Goal: Check status: Check status

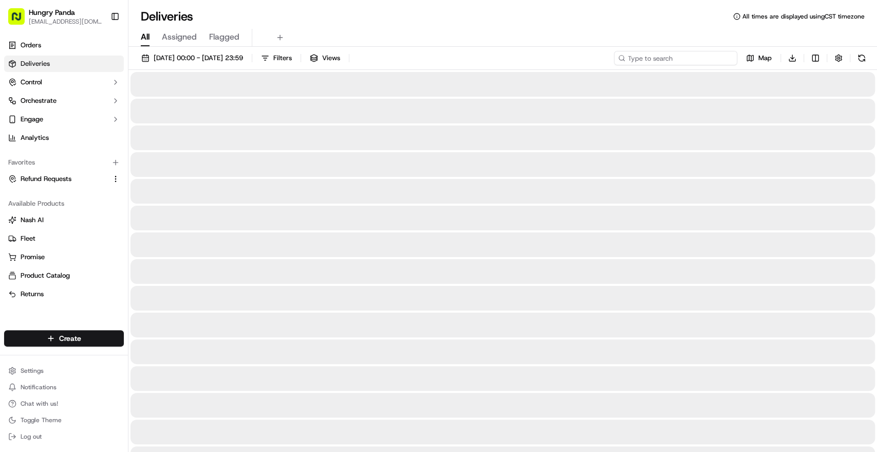
click at [684, 62] on input at bounding box center [675, 58] width 123 height 14
paste input "8006154588951726721774"
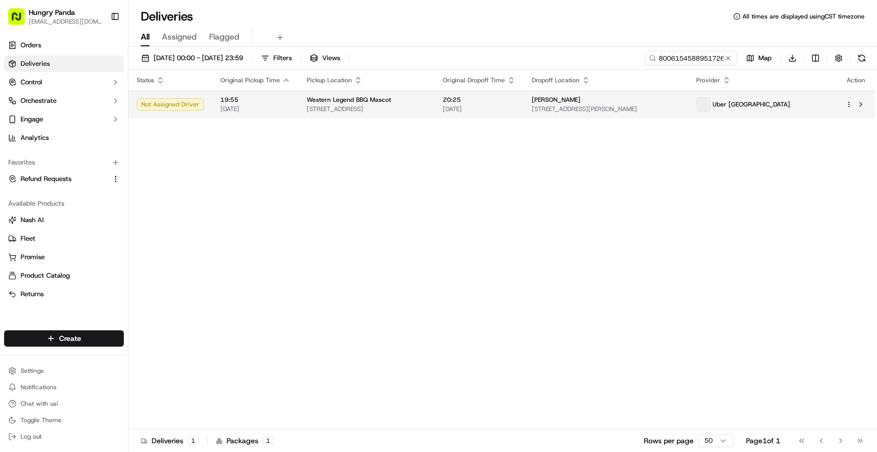
click at [515, 106] on span "[DATE]" at bounding box center [479, 109] width 72 height 8
drag, startPoint x: 366, startPoint y: 180, endPoint x: 371, endPoint y: 162, distance: 18.8
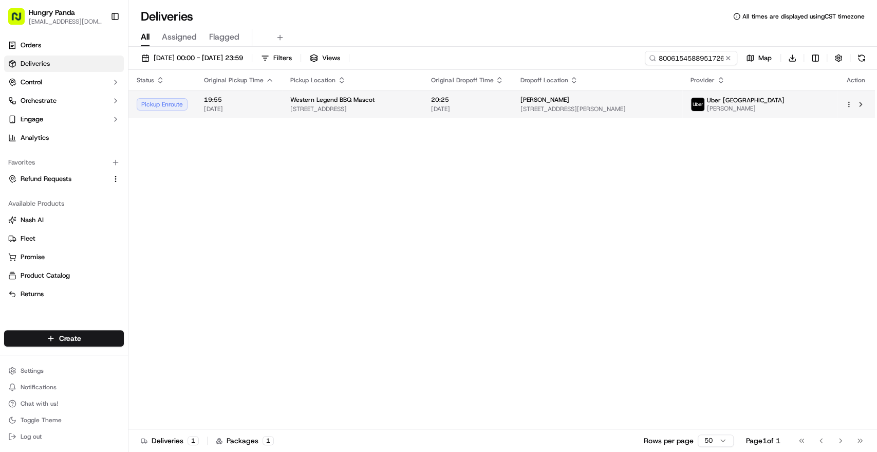
drag, startPoint x: 308, startPoint y: 220, endPoint x: 463, endPoint y: 114, distance: 188.2
click at [308, 219] on div "Status Original Pickup Time Pickup Location Original Dropoff Time Dropoff Locat…" at bounding box center [501, 249] width 746 height 359
click at [703, 55] on input "8006154588951726721774" at bounding box center [675, 58] width 123 height 14
click at [699, 62] on input "8006154588951726721774" at bounding box center [675, 58] width 123 height 14
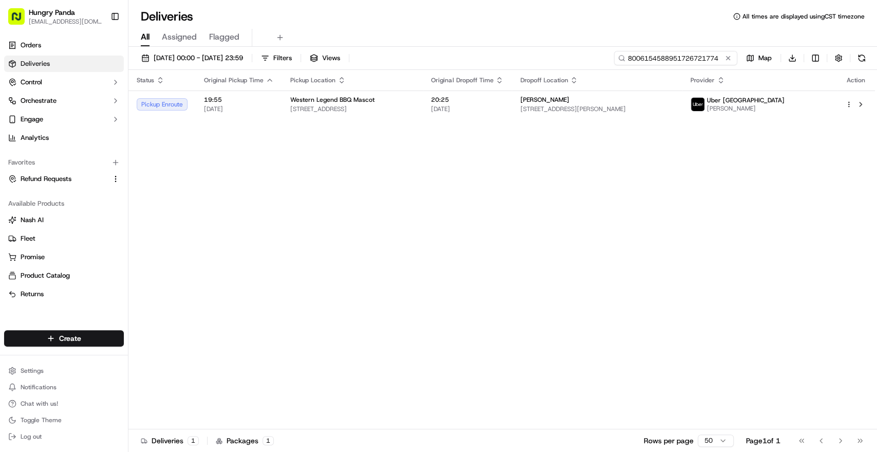
paste input "603121278150785926"
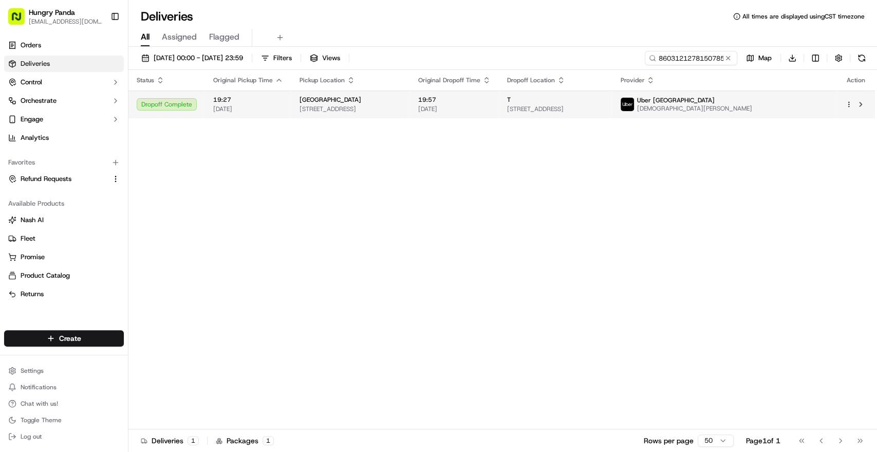
click at [600, 100] on div "T" at bounding box center [555, 100] width 97 height 8
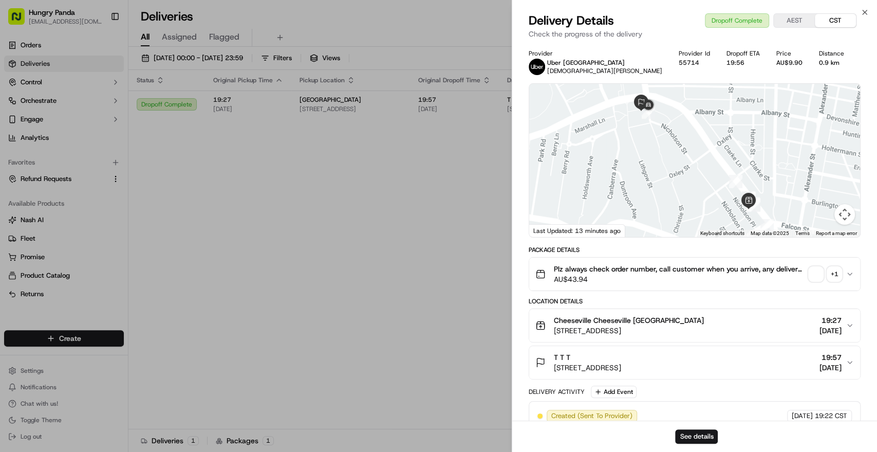
click at [813, 274] on span "button" at bounding box center [816, 274] width 14 height 14
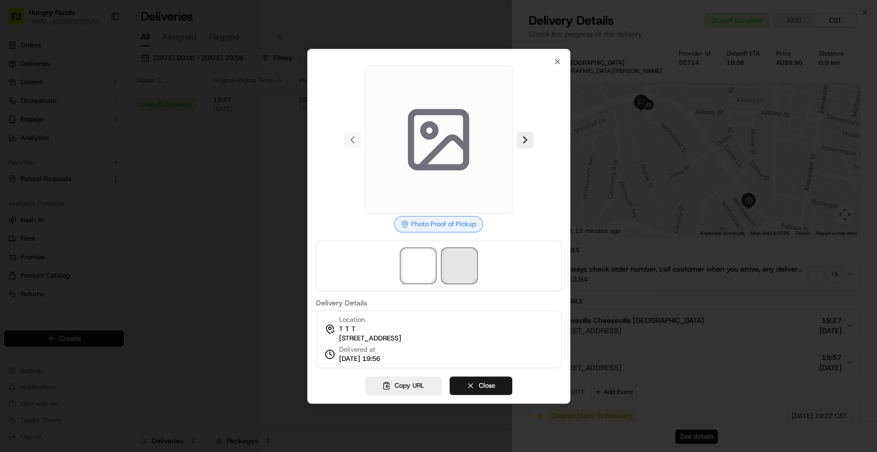
click at [457, 266] on span at bounding box center [459, 265] width 33 height 33
click at [466, 161] on rect at bounding box center [438, 139] width 55 height 55
click at [417, 261] on span at bounding box center [418, 265] width 33 height 33
click at [467, 267] on span at bounding box center [459, 265] width 33 height 33
drag, startPoint x: 428, startPoint y: 254, endPoint x: 447, endPoint y: 260, distance: 20.5
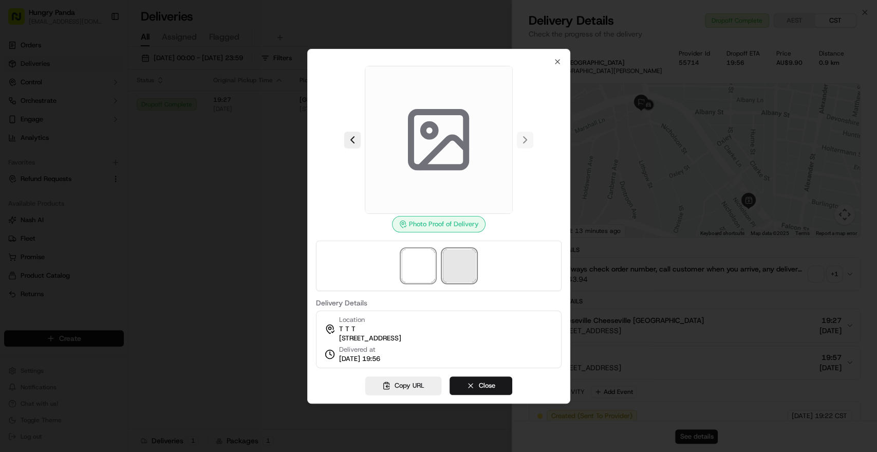
click at [428, 254] on span at bounding box center [418, 265] width 33 height 33
click at [469, 260] on span at bounding box center [459, 265] width 33 height 33
click at [477, 269] on div at bounding box center [438, 265] width 246 height 50
click at [470, 270] on span at bounding box center [459, 265] width 33 height 33
click at [422, 260] on img at bounding box center [418, 265] width 33 height 33
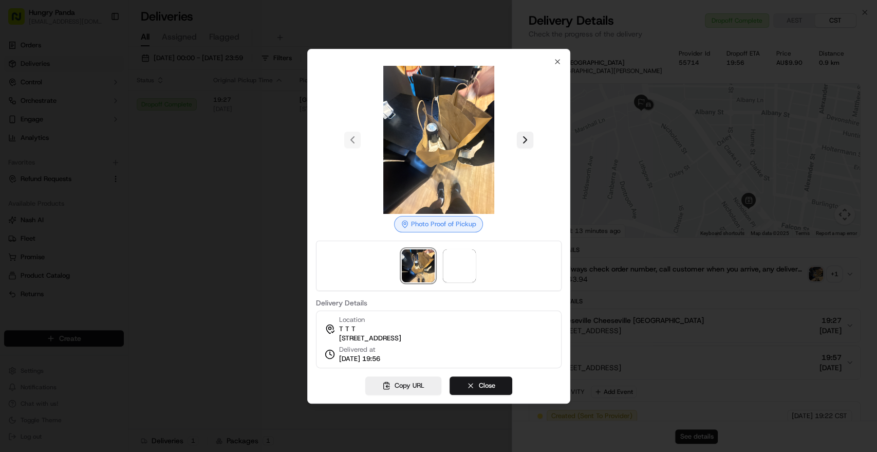
click at [522, 135] on button at bounding box center [525, 140] width 16 height 16
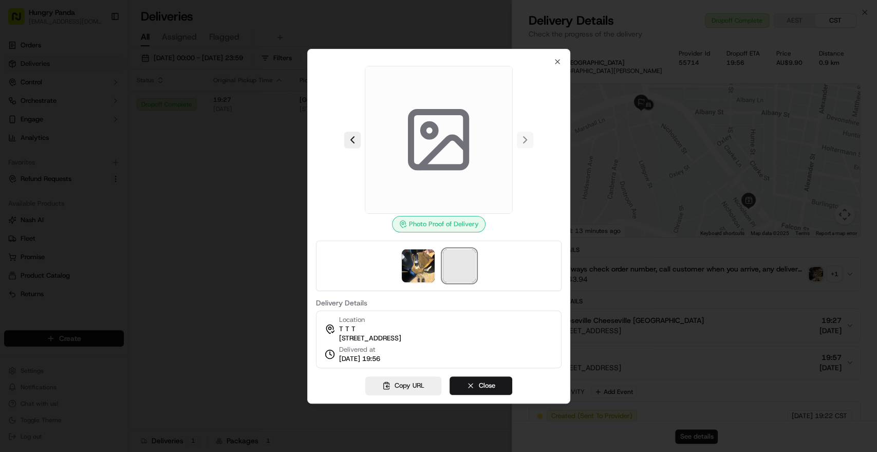
click at [467, 252] on span at bounding box center [459, 265] width 33 height 33
click at [556, 58] on icon "button" at bounding box center [557, 62] width 8 height 8
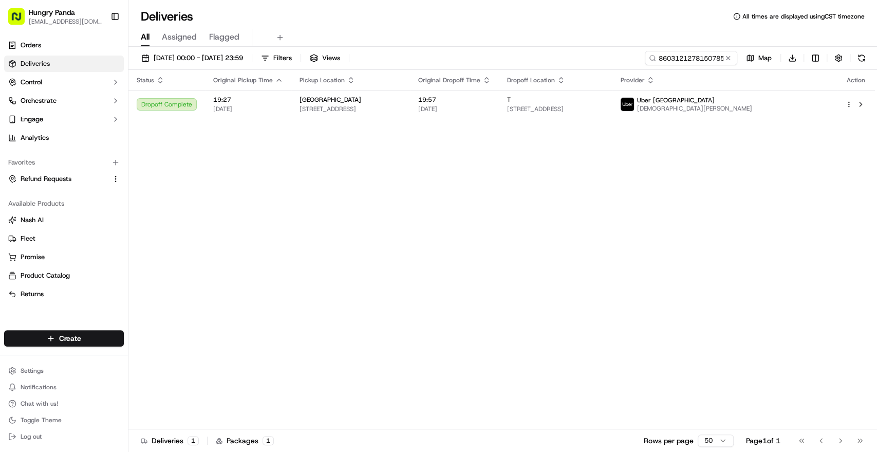
click at [693, 49] on div "[DATE] 00:00 - [DATE] 23:59 Filters Views 860312127815078592674 Map Download St…" at bounding box center [502, 250] width 748 height 407
click at [696, 57] on input "860312127815078592674" at bounding box center [675, 58] width 123 height 14
click at [695, 59] on input "860312127815078592674" at bounding box center [675, 58] width 123 height 14
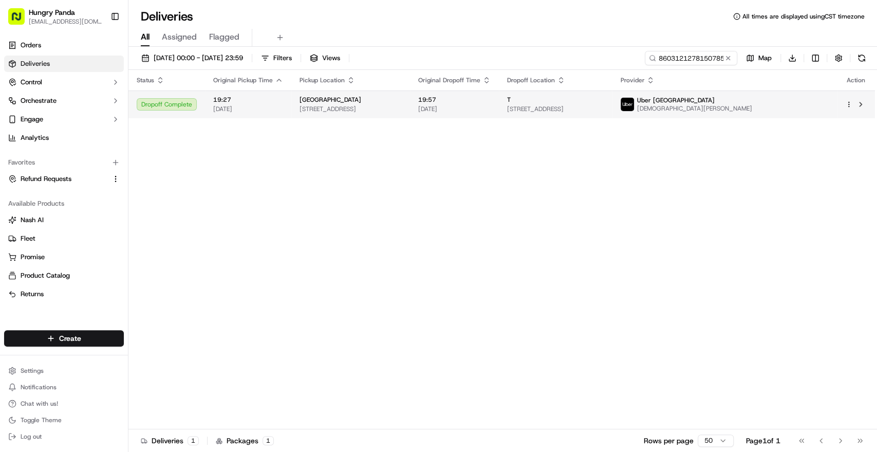
click at [604, 96] on div "T" at bounding box center [555, 100] width 97 height 8
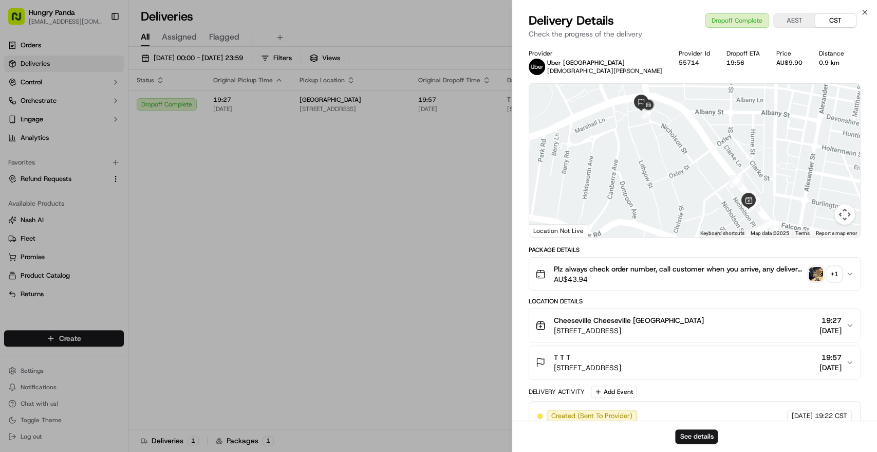
click at [816, 278] on img "button" at bounding box center [816, 274] width 14 height 14
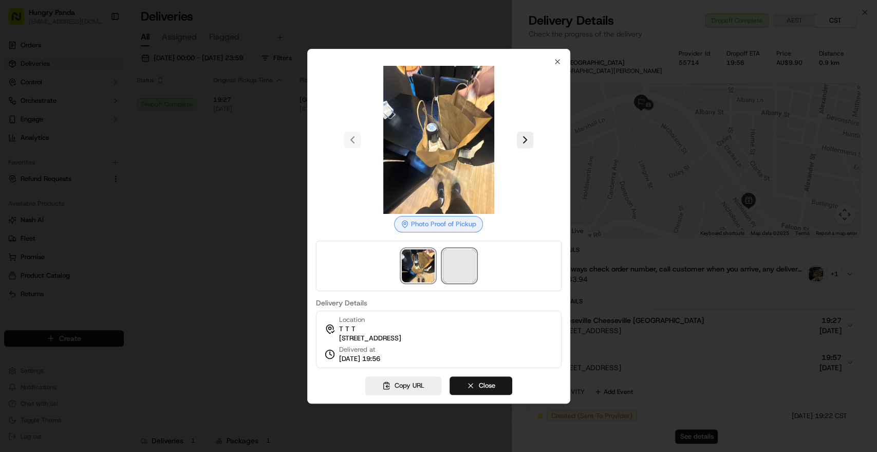
click at [463, 259] on span at bounding box center [459, 265] width 33 height 33
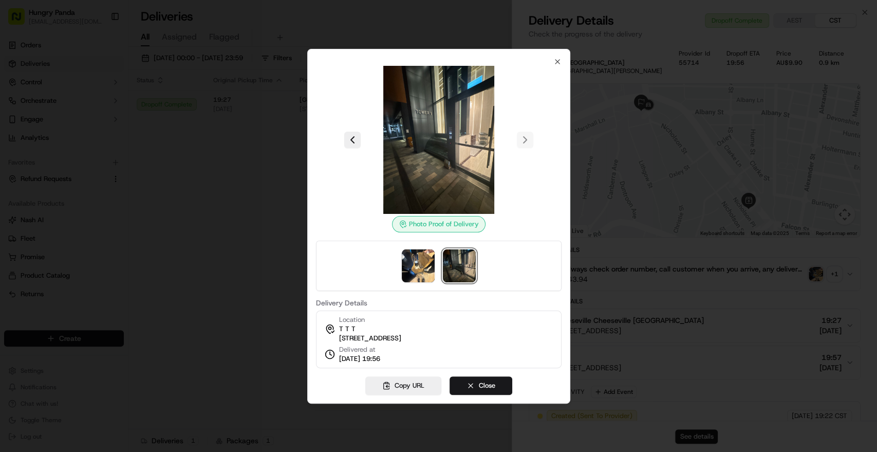
click at [469, 256] on img at bounding box center [459, 265] width 33 height 33
click at [226, 170] on div at bounding box center [438, 226] width 877 height 452
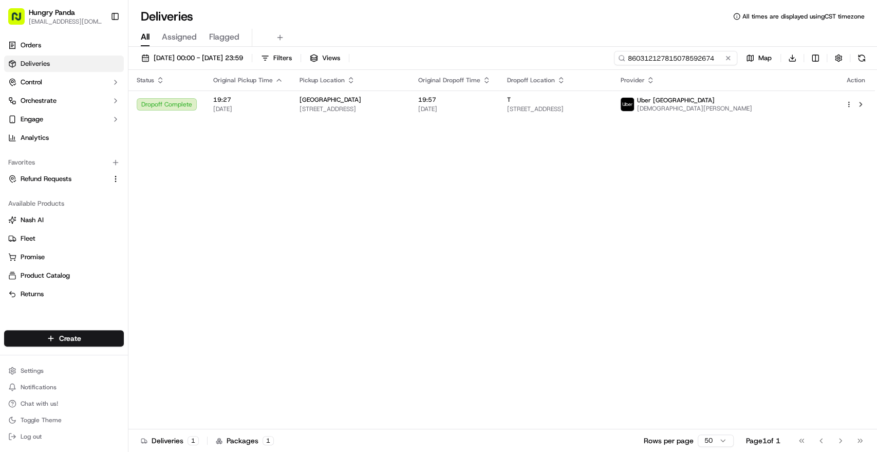
click at [688, 58] on input "860312127815078592674" at bounding box center [675, 58] width 123 height 14
paste input "061312982815078379681"
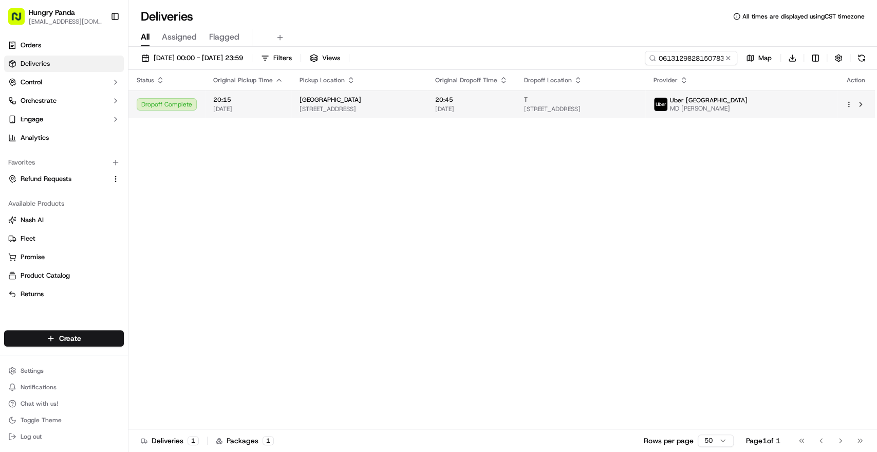
click at [419, 110] on span "[STREET_ADDRESS]" at bounding box center [358, 109] width 119 height 8
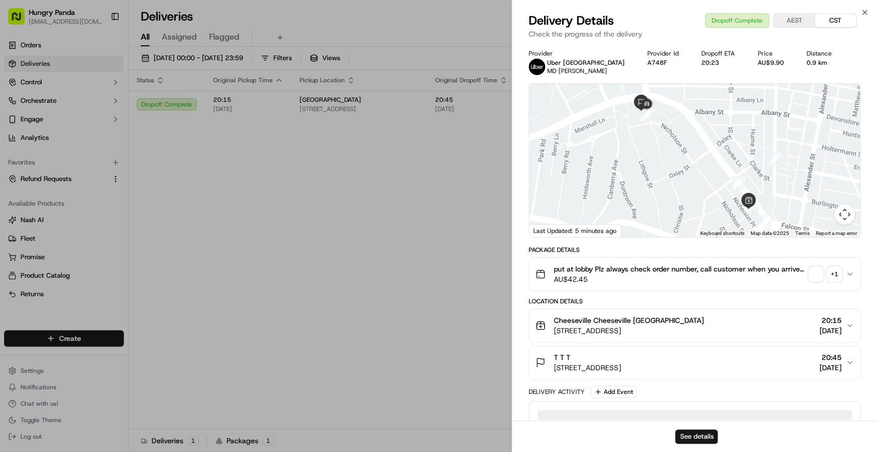
click at [817, 275] on span "button" at bounding box center [816, 274] width 14 height 14
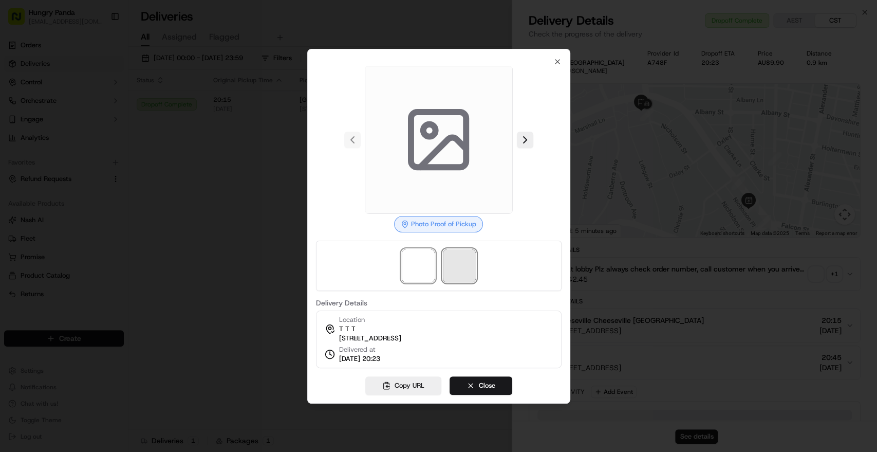
click at [446, 263] on span at bounding box center [459, 265] width 33 height 33
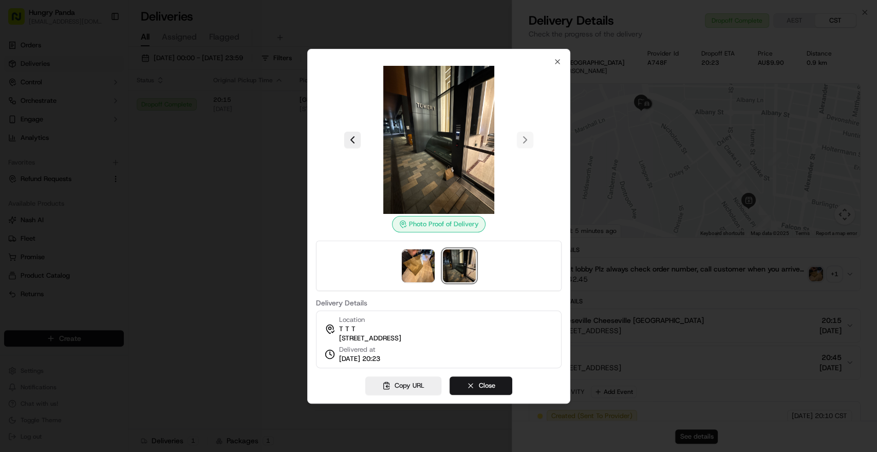
click at [470, 262] on img at bounding box center [459, 265] width 33 height 33
click at [216, 141] on div at bounding box center [438, 226] width 877 height 452
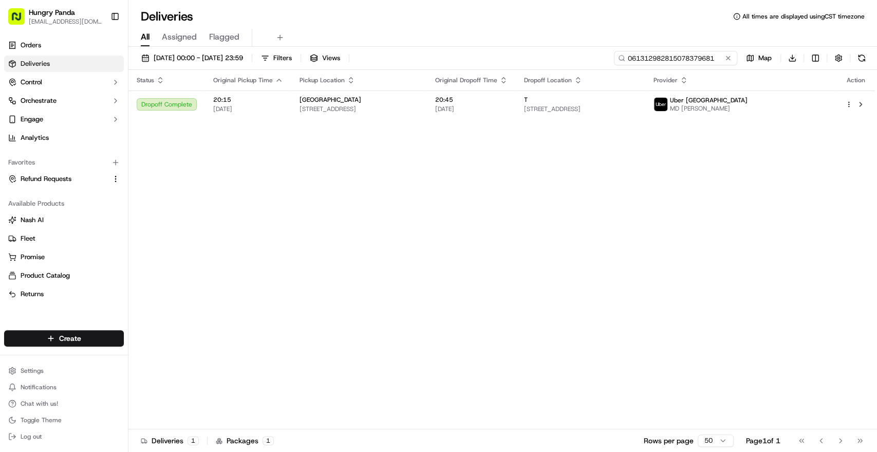
click at [672, 63] on input "061312982815078379681" at bounding box center [675, 58] width 123 height 14
paste input "8006154588951726721774"
type input "8006154588951726721774"
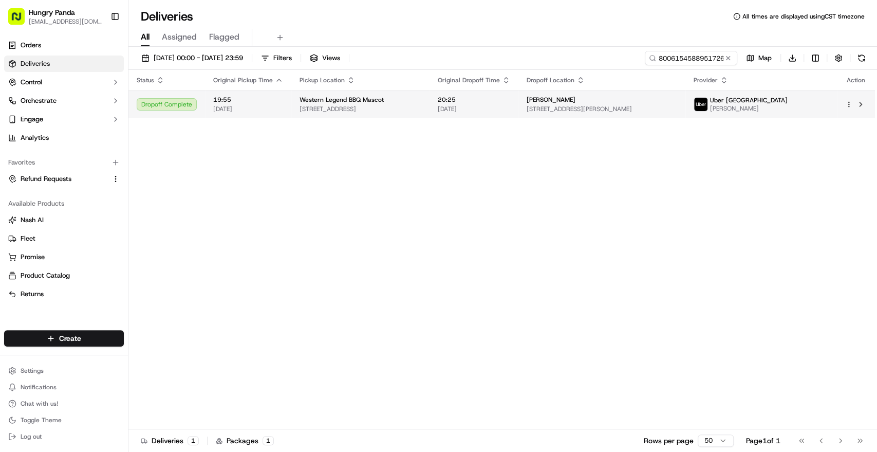
click at [641, 100] on div "[PERSON_NAME]" at bounding box center [602, 100] width 151 height 8
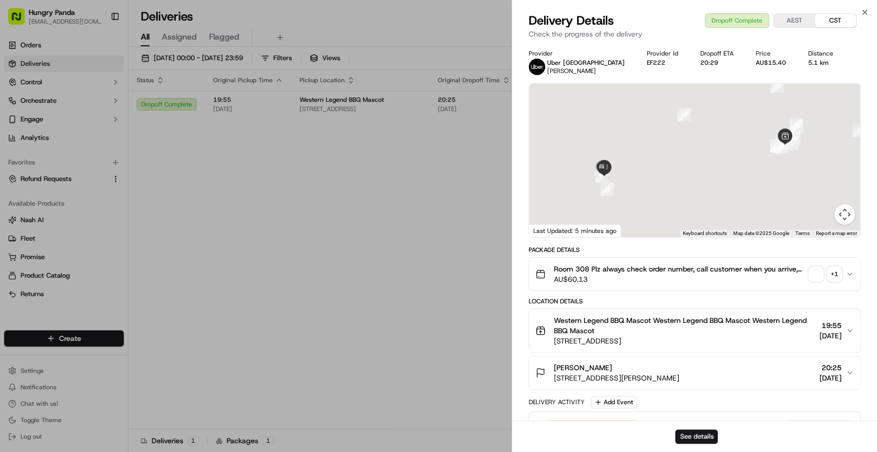
click at [816, 272] on span "button" at bounding box center [816, 274] width 14 height 14
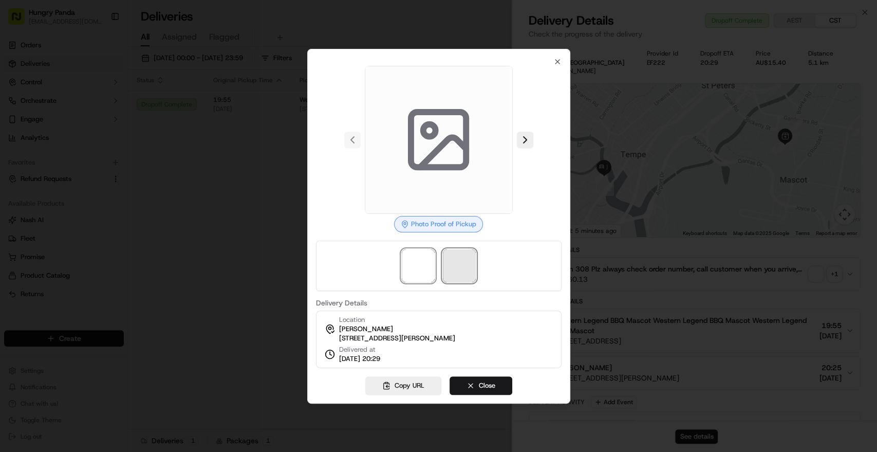
click at [452, 257] on span at bounding box center [459, 265] width 33 height 33
